Goal: Task Accomplishment & Management: Manage account settings

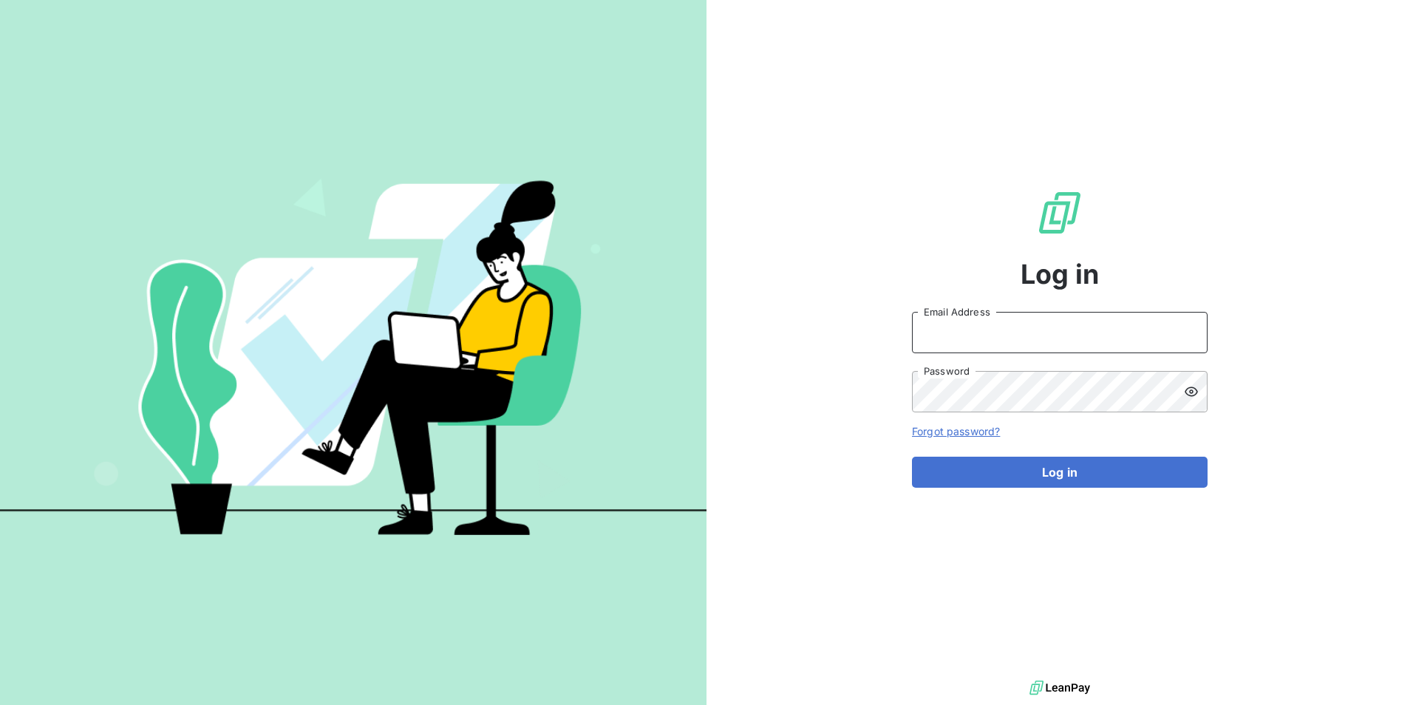
click at [1102, 347] on input "Email Address" at bounding box center [1060, 332] width 296 height 41
type input "[EMAIL_ADDRESS][DOMAIN_NAME]"
click at [912, 457] on button "Log in" at bounding box center [1060, 472] width 296 height 31
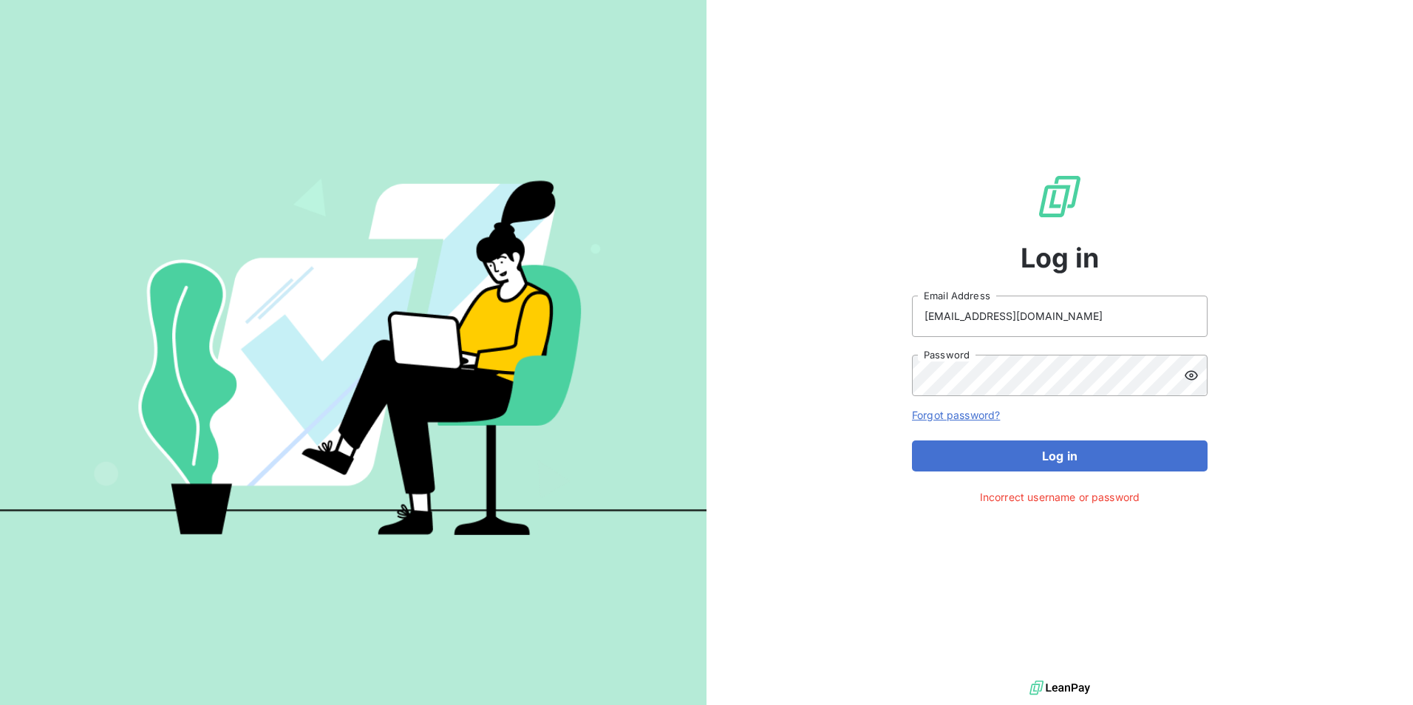
click at [1202, 378] on div at bounding box center [1196, 375] width 24 height 41
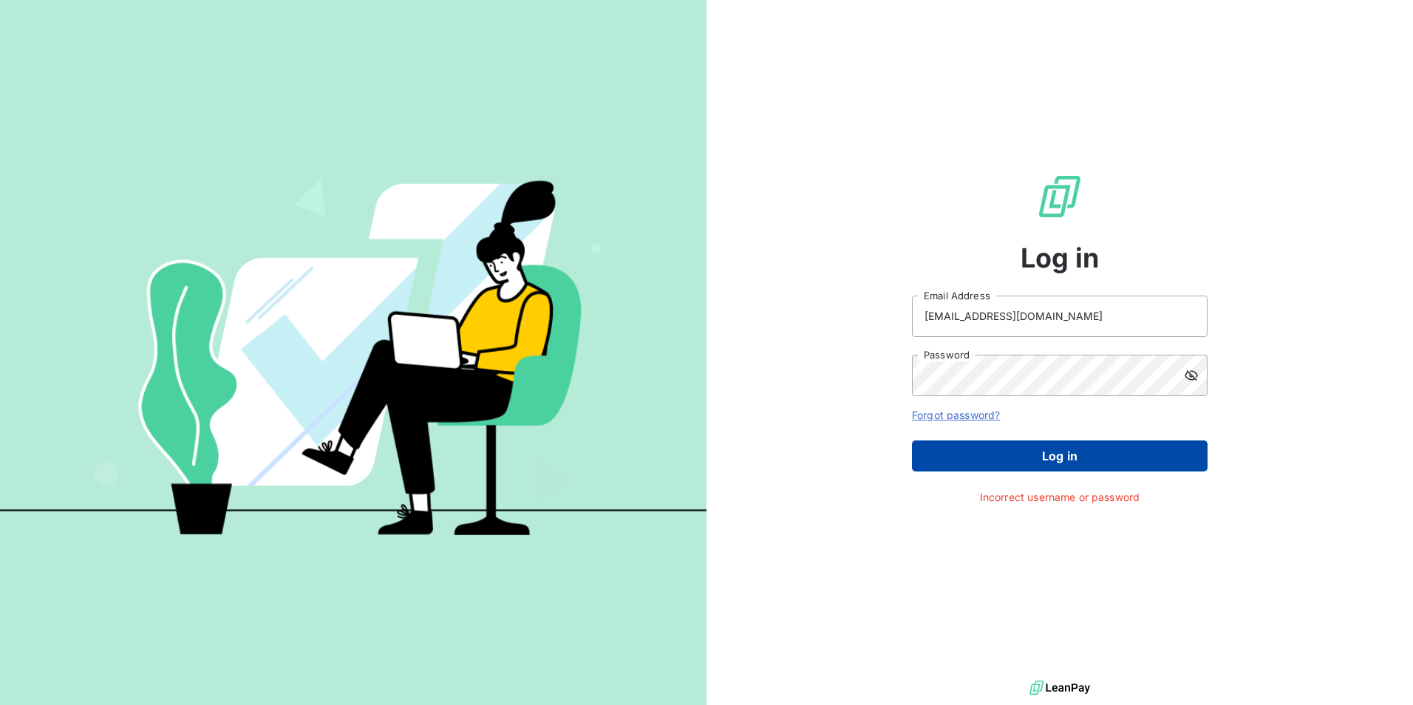
click at [1102, 456] on button "Log in" at bounding box center [1060, 455] width 296 height 31
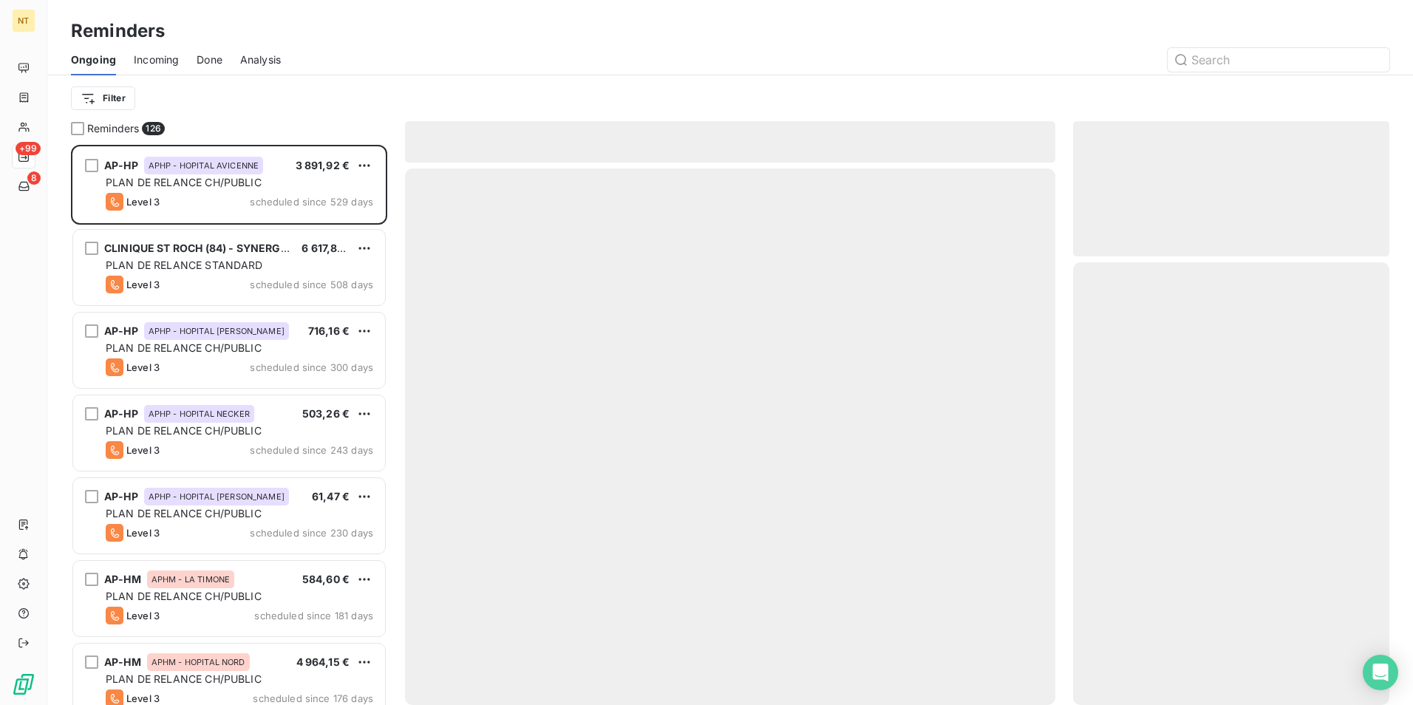
scroll to position [549, 305]
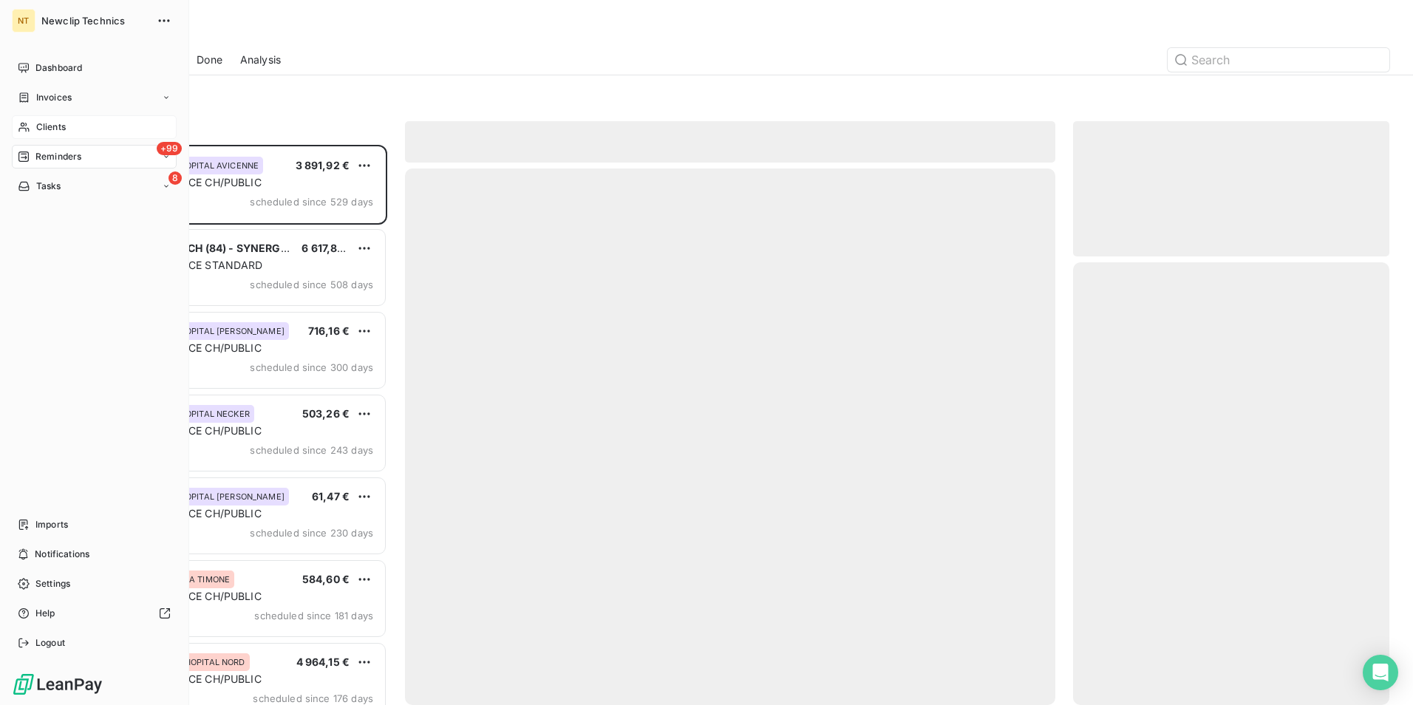
click at [50, 122] on span "Clients" at bounding box center [51, 126] width 30 height 13
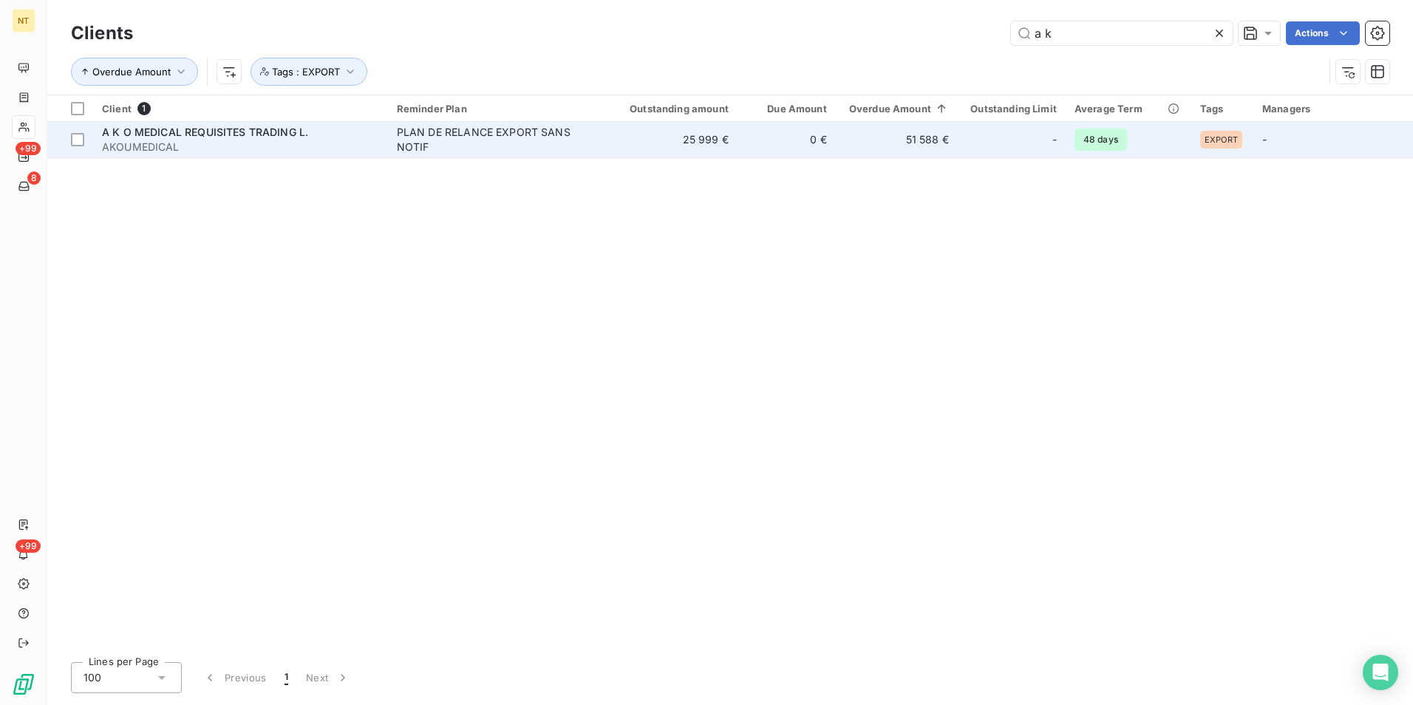
type input "a k"
click at [661, 132] on td "25 999 €" at bounding box center [668, 139] width 140 height 35
